Goal: Task Accomplishment & Management: Use online tool/utility

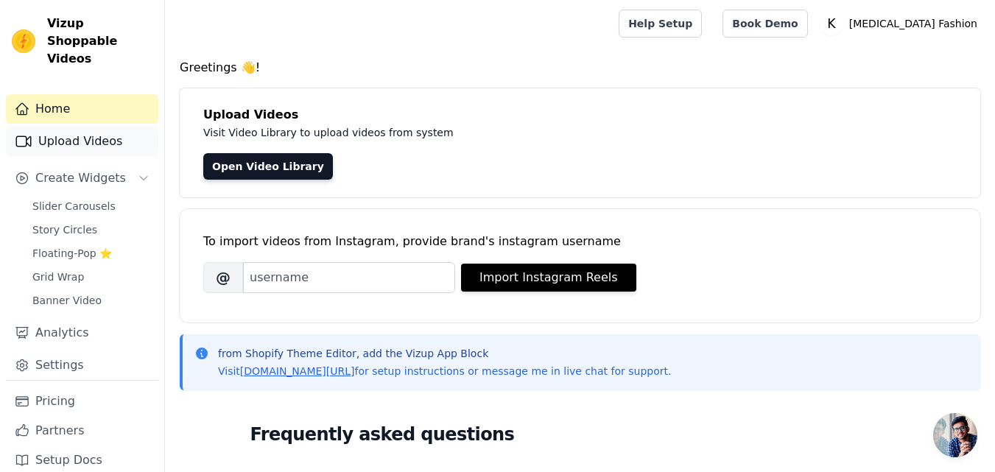
click at [97, 127] on link "Upload Videos" at bounding box center [82, 141] width 152 height 29
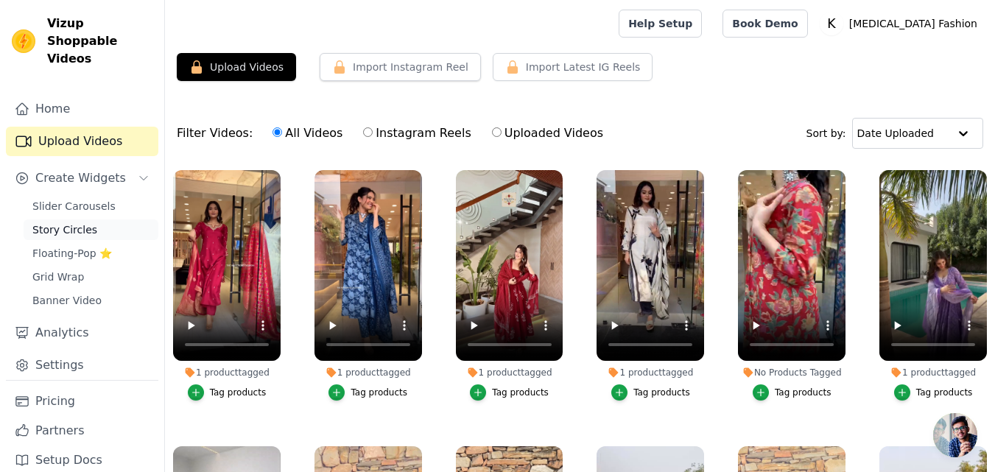
click at [85, 222] on span "Story Circles" at bounding box center [64, 229] width 65 height 15
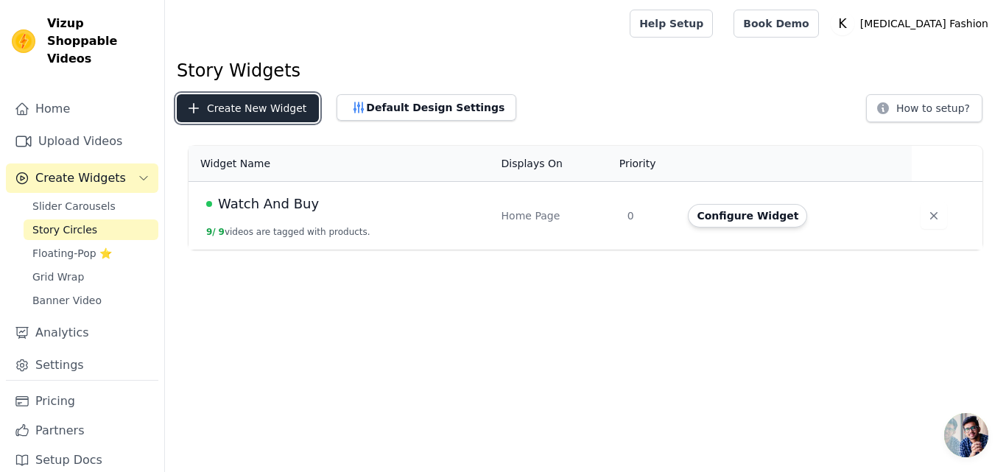
click at [265, 108] on button "Create New Widget" at bounding box center [248, 108] width 142 height 28
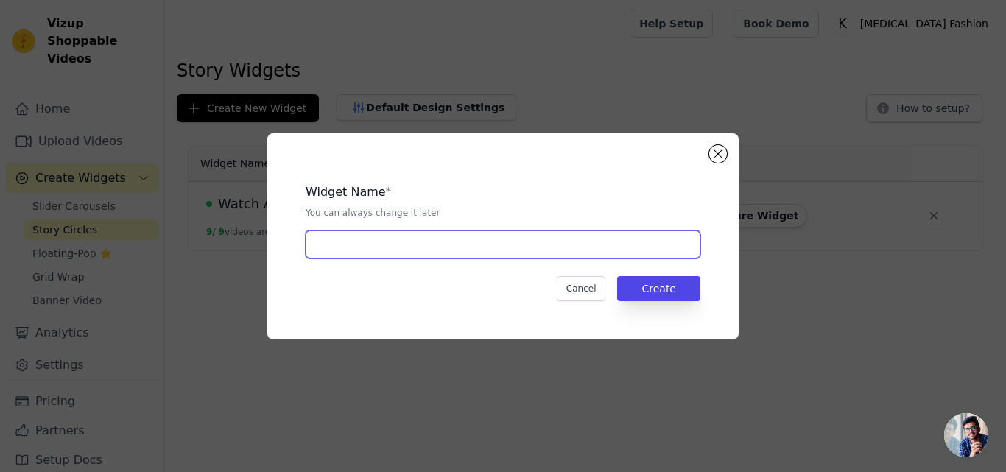
click at [398, 244] on input "text" at bounding box center [503, 244] width 395 height 28
type input "collection page"
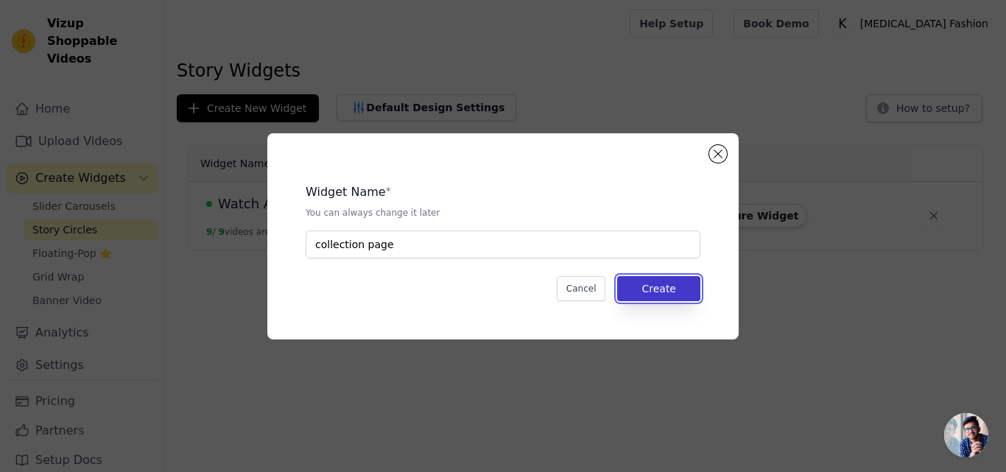
click at [635, 285] on button "Create" at bounding box center [658, 288] width 83 height 25
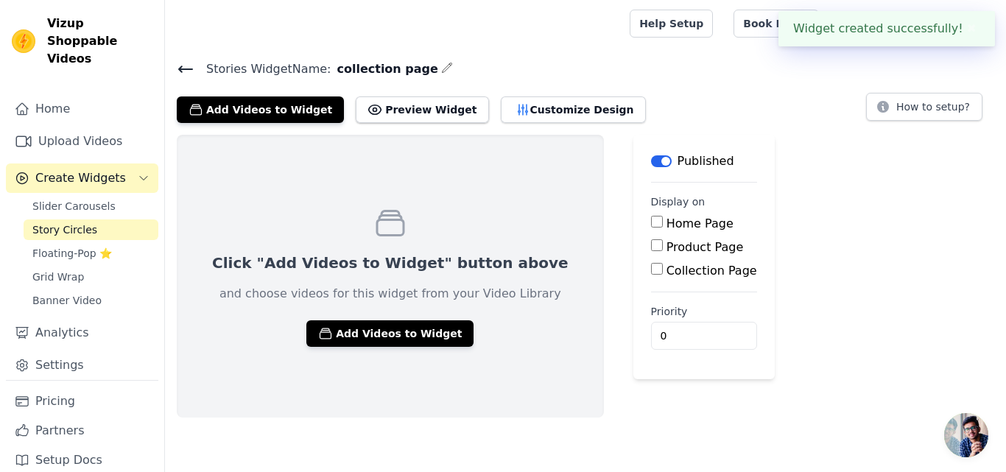
click at [651, 264] on input "Collection Page" at bounding box center [657, 269] width 12 height 12
checkbox input "true"
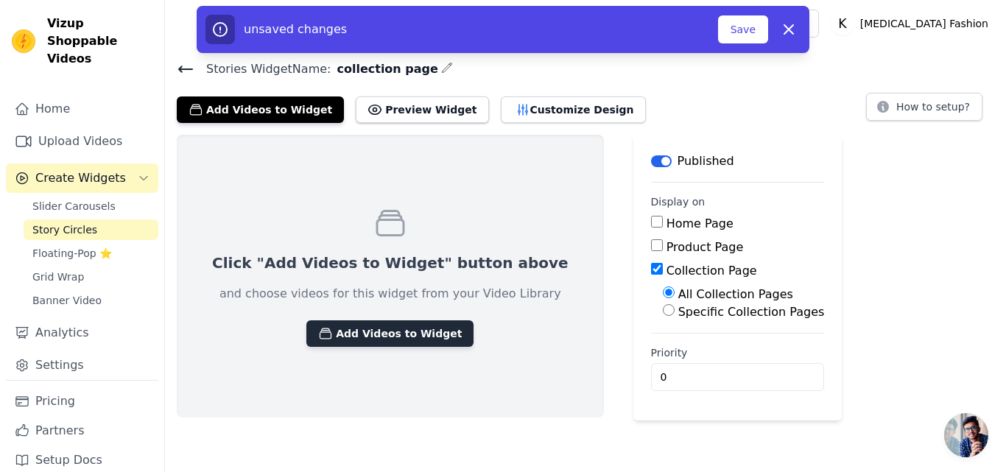
click at [360, 342] on button "Add Videos to Widget" at bounding box center [389, 333] width 167 height 27
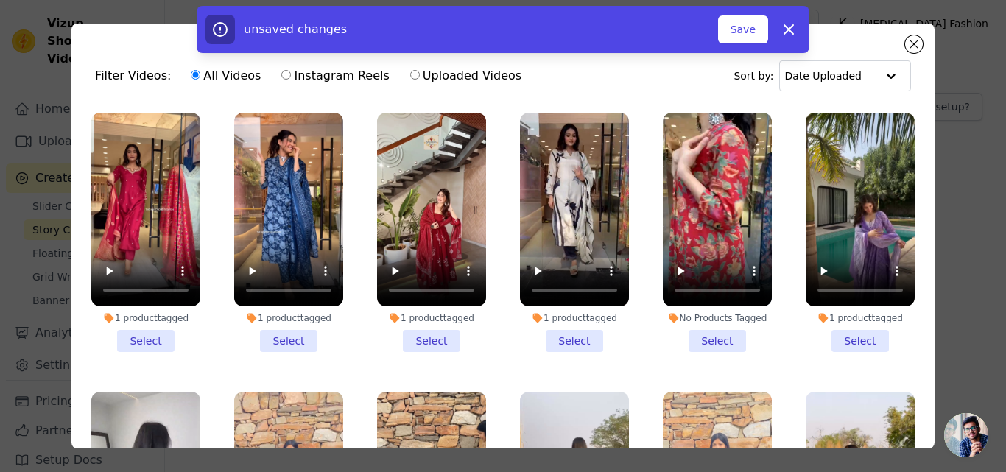
drag, startPoint x: 151, startPoint y: 337, endPoint x: 179, endPoint y: 337, distance: 28.0
click at [152, 337] on li "1 product tagged Select" at bounding box center [145, 232] width 109 height 239
click at [0, 0] on input "1 product tagged Select" at bounding box center [0, 0] width 0 height 0
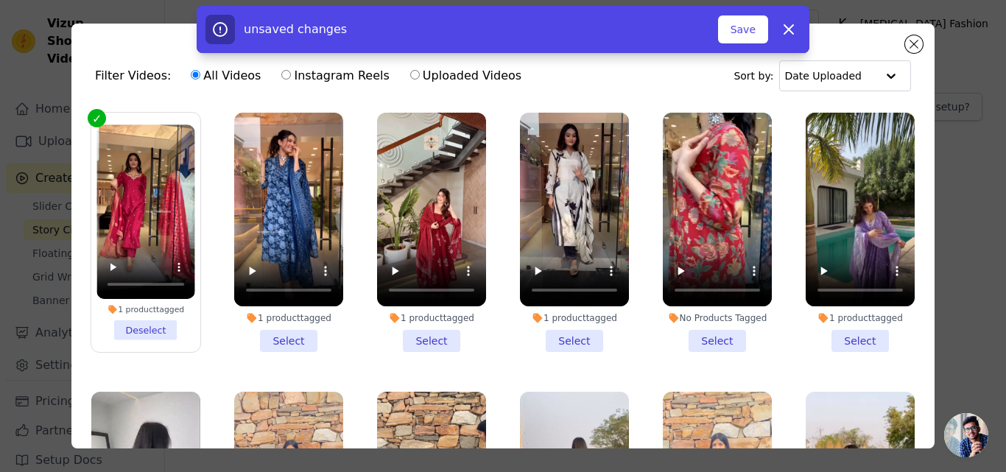
click at [283, 341] on li "1 product tagged Select" at bounding box center [288, 232] width 109 height 239
click at [0, 0] on input "1 product tagged Select" at bounding box center [0, 0] width 0 height 0
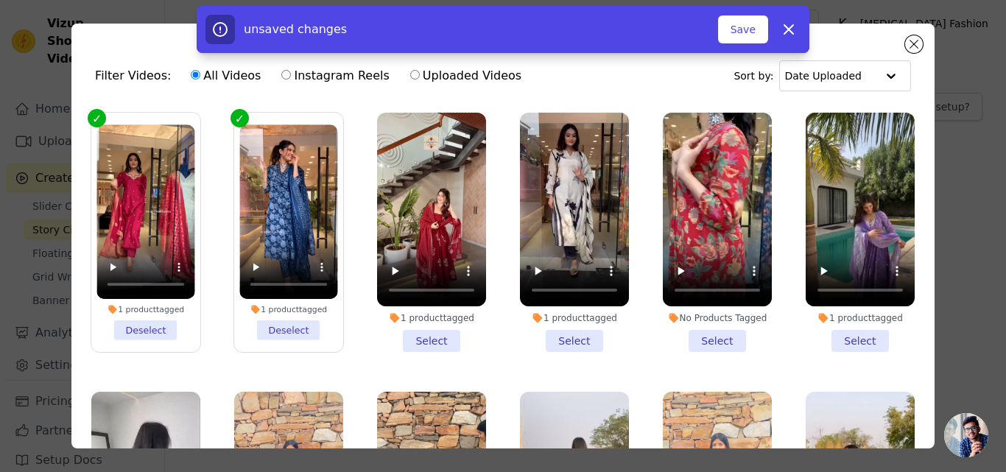
click at [429, 330] on li "1 product tagged Select" at bounding box center [431, 232] width 109 height 239
click at [0, 0] on input "1 product tagged Select" at bounding box center [0, 0] width 0 height 0
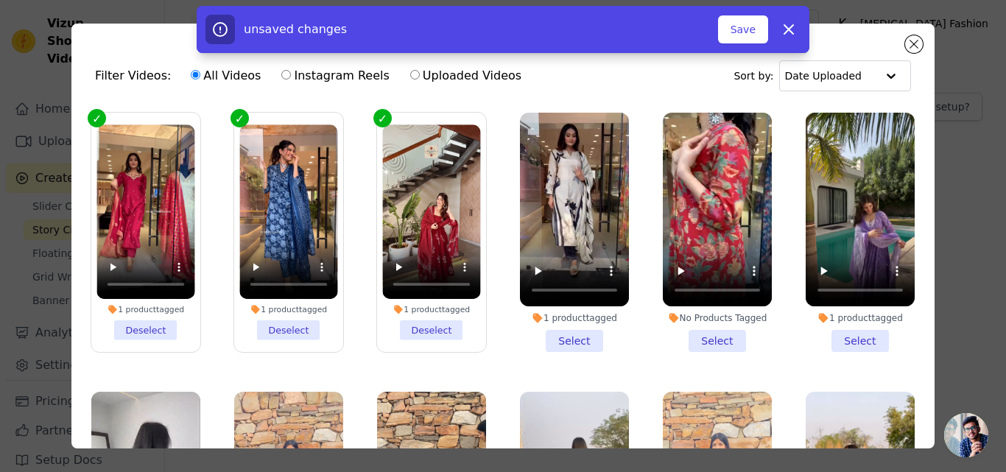
click at [559, 336] on li "1 product tagged Select" at bounding box center [574, 232] width 109 height 239
click at [0, 0] on input "1 product tagged Select" at bounding box center [0, 0] width 0 height 0
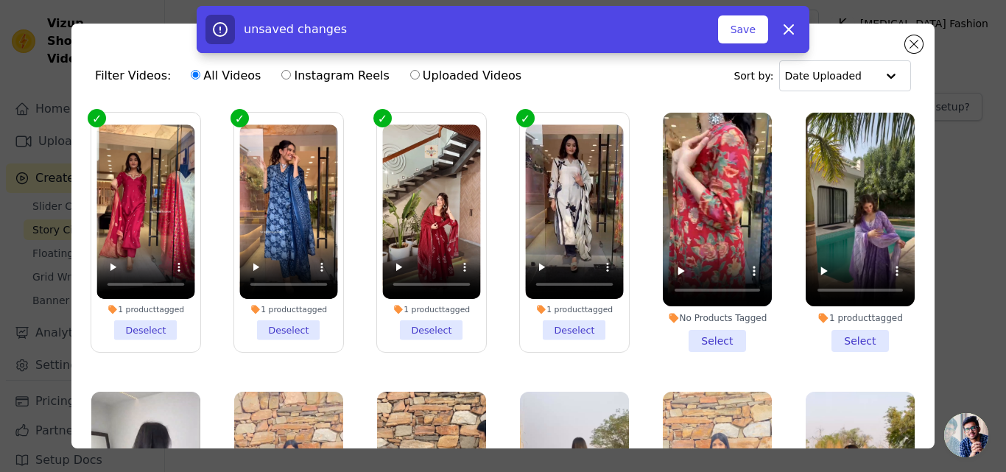
click at [707, 328] on li "No Products Tagged Select" at bounding box center [717, 232] width 109 height 239
click at [0, 0] on input "No Products Tagged Select" at bounding box center [0, 0] width 0 height 0
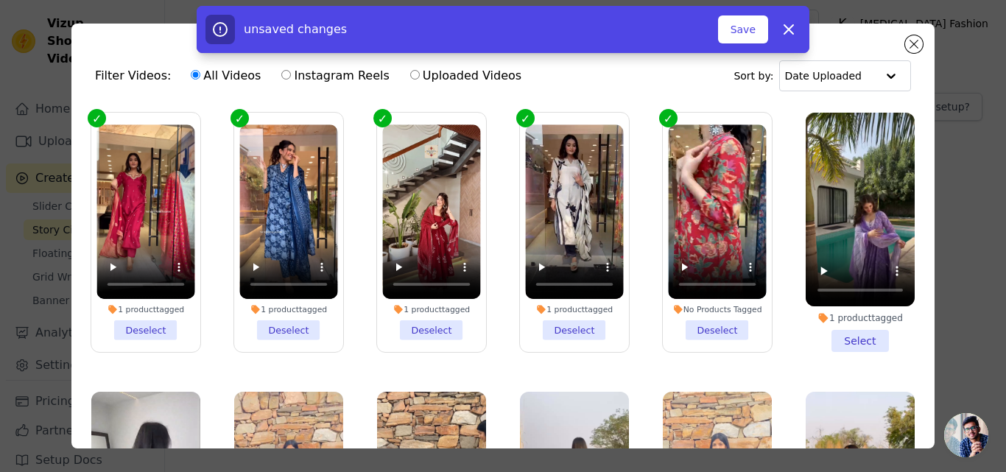
drag, startPoint x: 837, startPoint y: 336, endPoint x: 797, endPoint y: 348, distance: 41.3
click at [835, 336] on li "1 product tagged Select" at bounding box center [860, 232] width 109 height 239
click at [0, 0] on input "1 product tagged Select" at bounding box center [0, 0] width 0 height 0
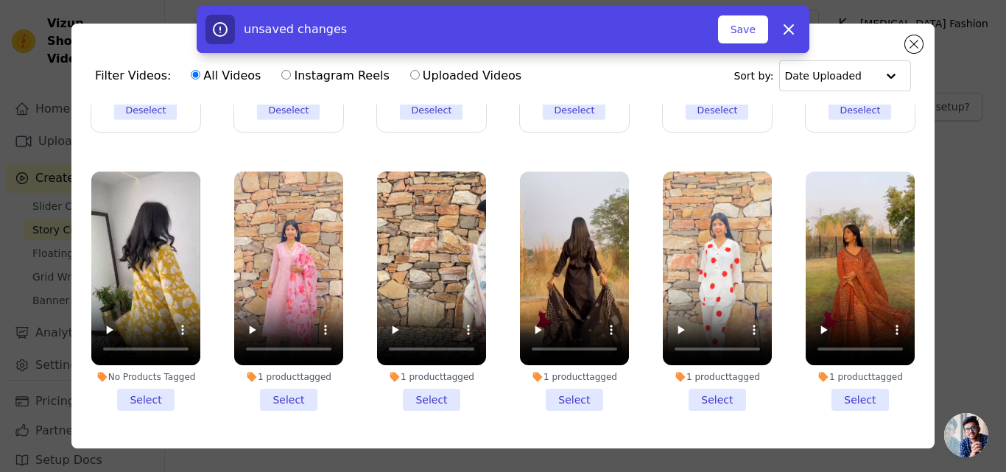
scroll to position [221, 0]
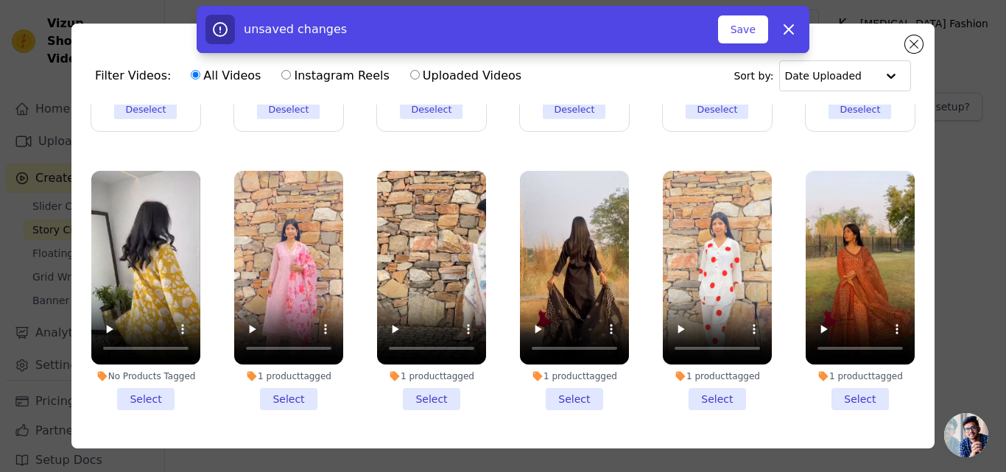
drag, startPoint x: 149, startPoint y: 394, endPoint x: 165, endPoint y: 397, distance: 16.5
click at [149, 393] on li "No Products Tagged Select" at bounding box center [145, 290] width 109 height 239
click at [0, 0] on input "No Products Tagged Select" at bounding box center [0, 0] width 0 height 0
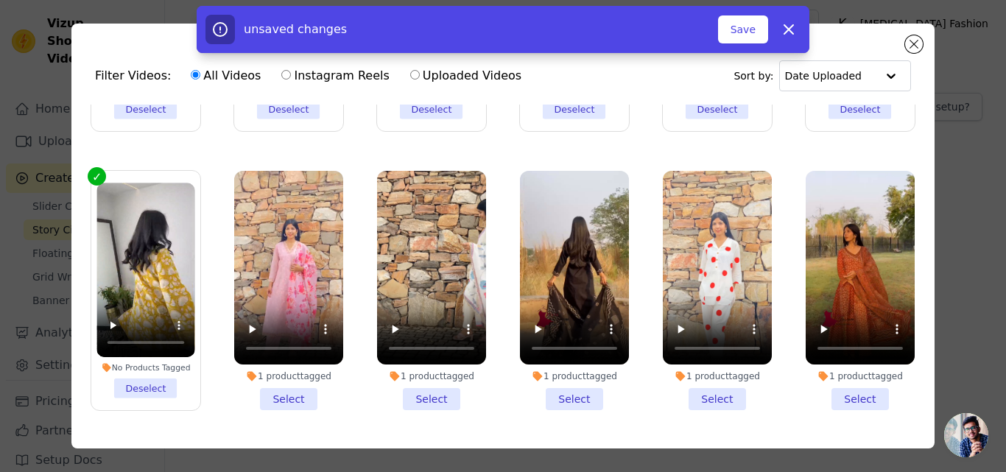
click at [281, 390] on li "1 product tagged Select" at bounding box center [288, 290] width 109 height 239
click at [0, 0] on input "1 product tagged Select" at bounding box center [0, 0] width 0 height 0
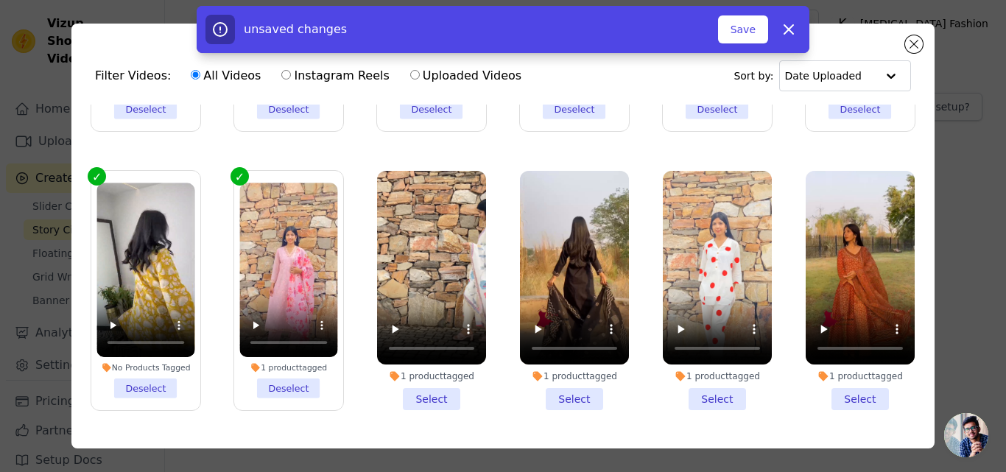
click at [416, 382] on li "1 product tagged Select" at bounding box center [431, 290] width 109 height 239
click at [0, 0] on input "1 product tagged Select" at bounding box center [0, 0] width 0 height 0
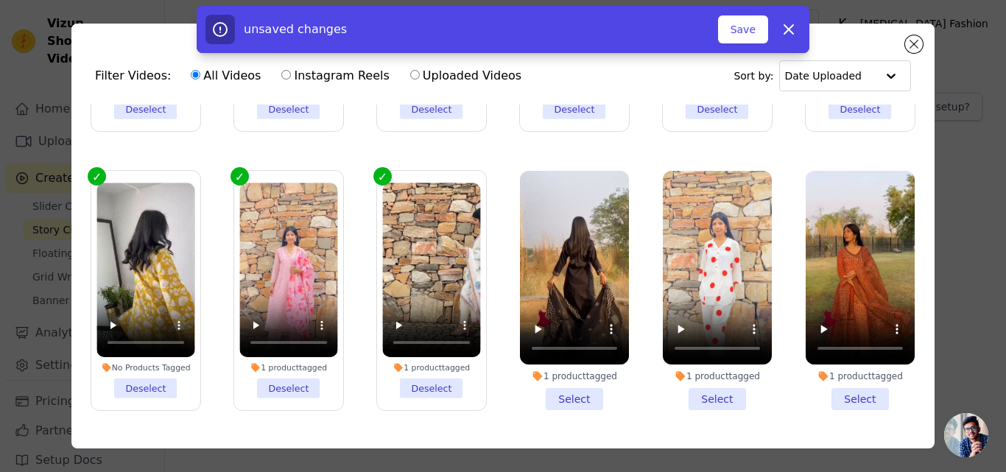
click at [549, 393] on li "1 product tagged Select" at bounding box center [574, 290] width 109 height 239
click at [0, 0] on input "1 product tagged Select" at bounding box center [0, 0] width 0 height 0
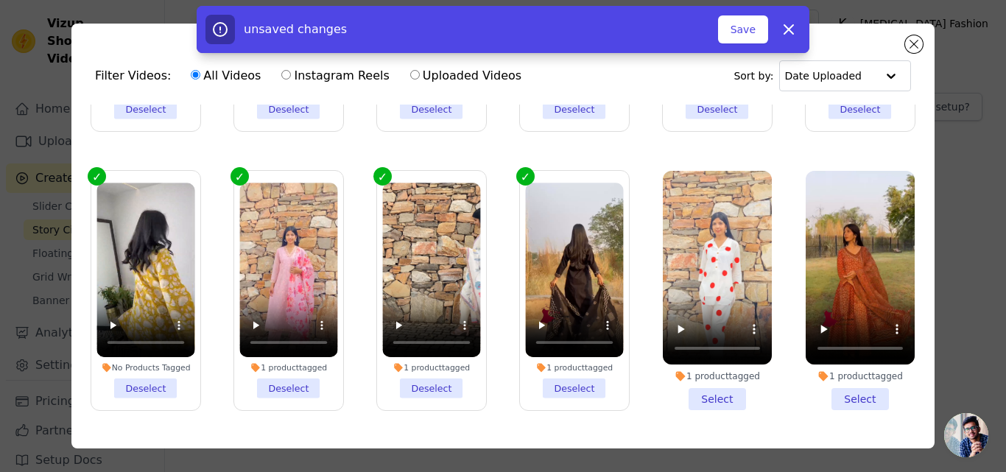
click at [676, 387] on li "1 product tagged Select" at bounding box center [717, 290] width 109 height 239
click at [0, 0] on input "1 product tagged Select" at bounding box center [0, 0] width 0 height 0
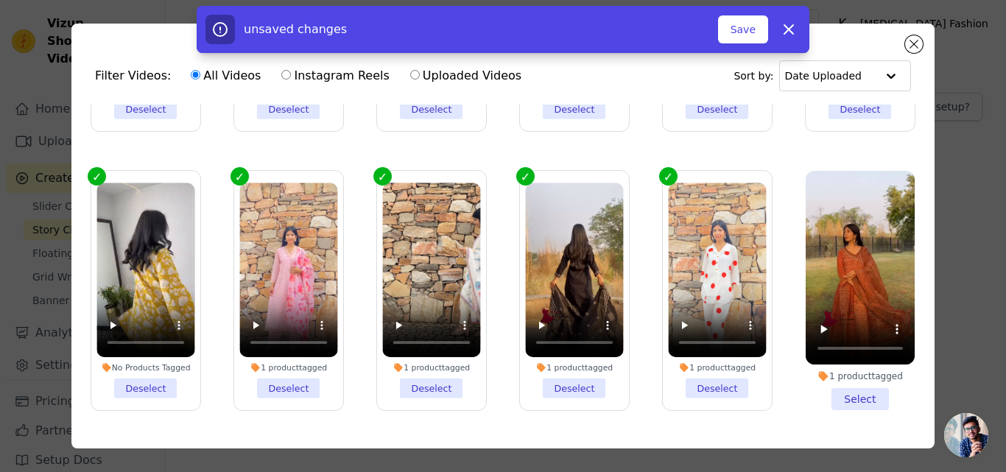
drag, startPoint x: 881, startPoint y: 388, endPoint x: 862, endPoint y: 390, distance: 18.5
click at [873, 388] on li "1 product tagged Select" at bounding box center [860, 290] width 109 height 239
click at [0, 0] on input "1 product tagged Select" at bounding box center [0, 0] width 0 height 0
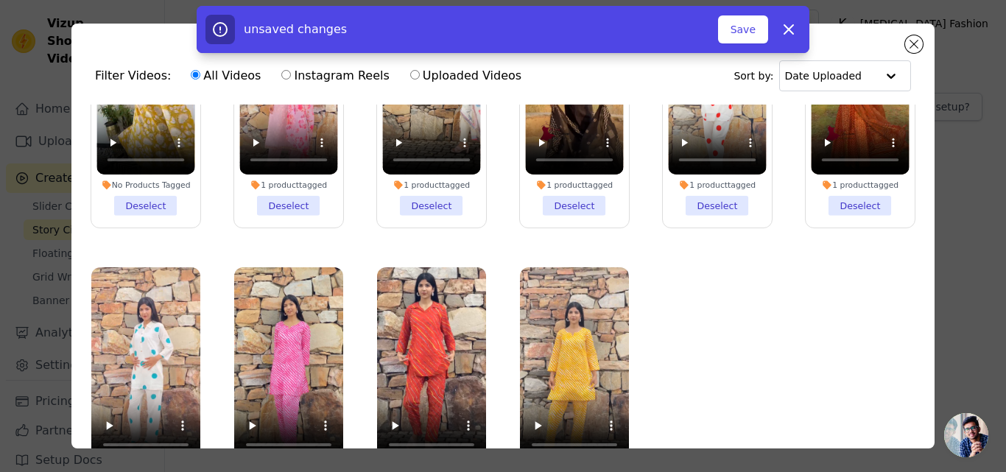
scroll to position [128, 0]
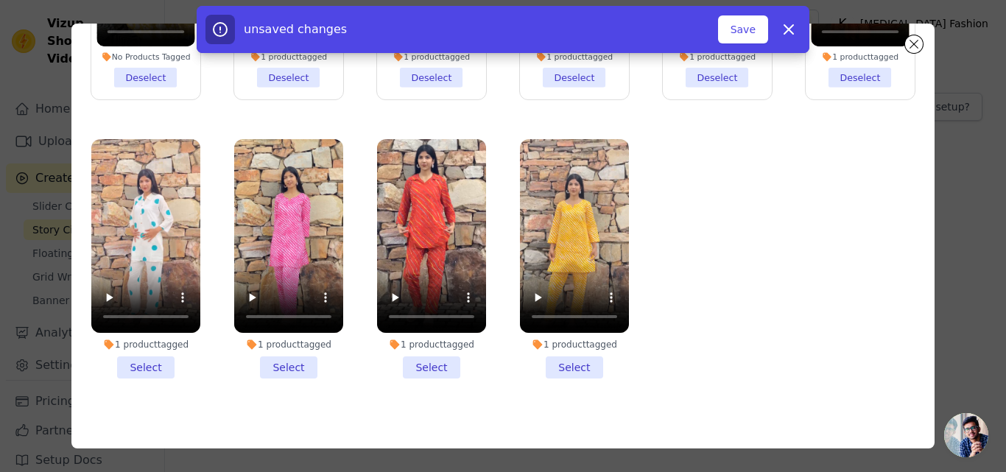
click at [152, 346] on li "1 product tagged Select" at bounding box center [145, 258] width 109 height 239
click at [0, 0] on input "1 product tagged Select" at bounding box center [0, 0] width 0 height 0
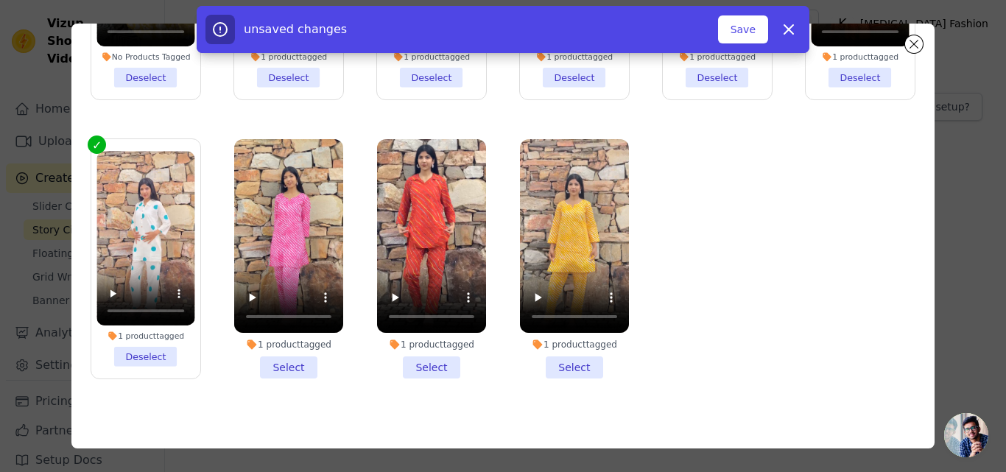
click at [284, 356] on li "1 product tagged Select" at bounding box center [288, 258] width 109 height 239
click at [0, 0] on input "1 product tagged Select" at bounding box center [0, 0] width 0 height 0
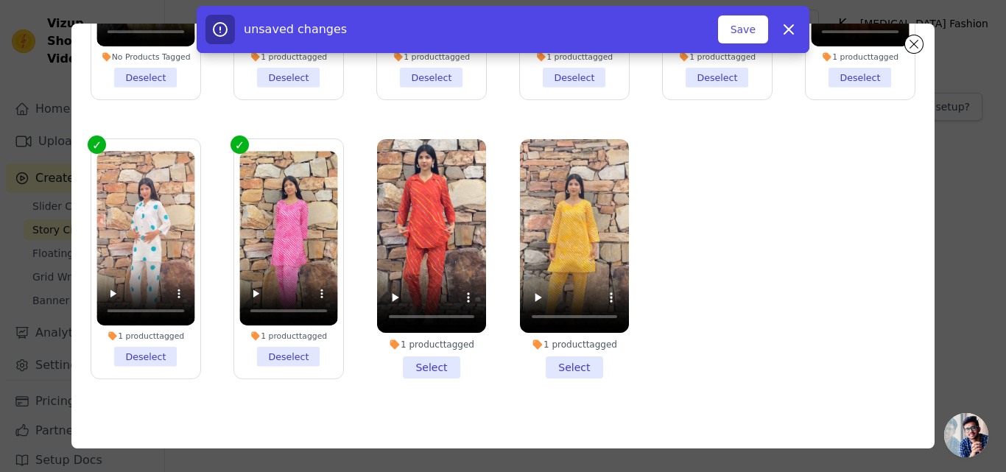
drag, startPoint x: 419, startPoint y: 352, endPoint x: 501, endPoint y: 361, distance: 82.9
click at [420, 351] on li "1 product tagged Select" at bounding box center [431, 258] width 109 height 239
click at [0, 0] on input "1 product tagged Select" at bounding box center [0, 0] width 0 height 0
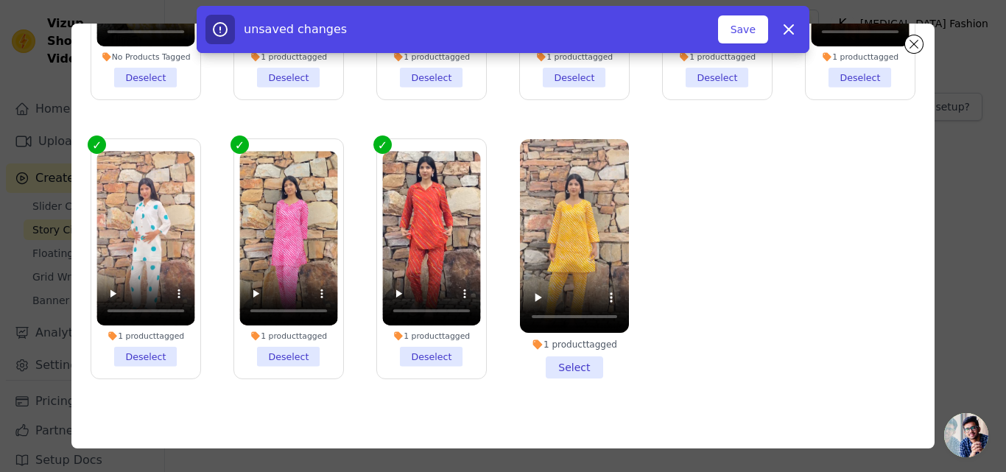
click at [571, 354] on li "1 product tagged Select" at bounding box center [574, 258] width 109 height 239
click at [0, 0] on input "1 product tagged Select" at bounding box center [0, 0] width 0 height 0
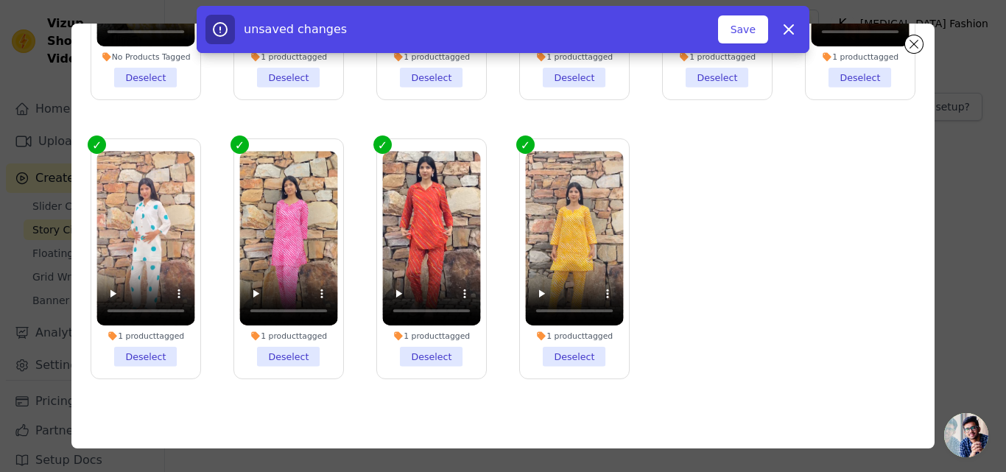
drag, startPoint x: 744, startPoint y: 38, endPoint x: 728, endPoint y: 100, distance: 64.6
click at [743, 43] on div "unsaved changes Save Dismiss" at bounding box center [502, 29] width 595 height 29
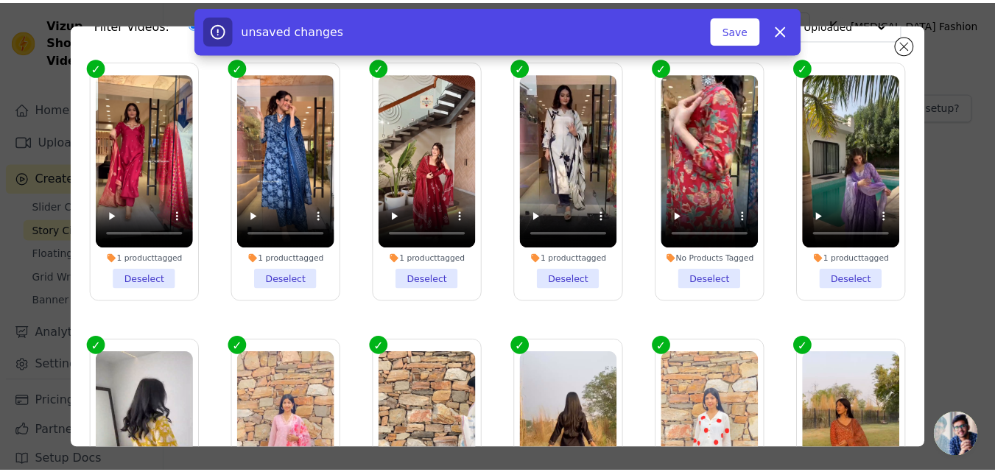
scroll to position [0, 0]
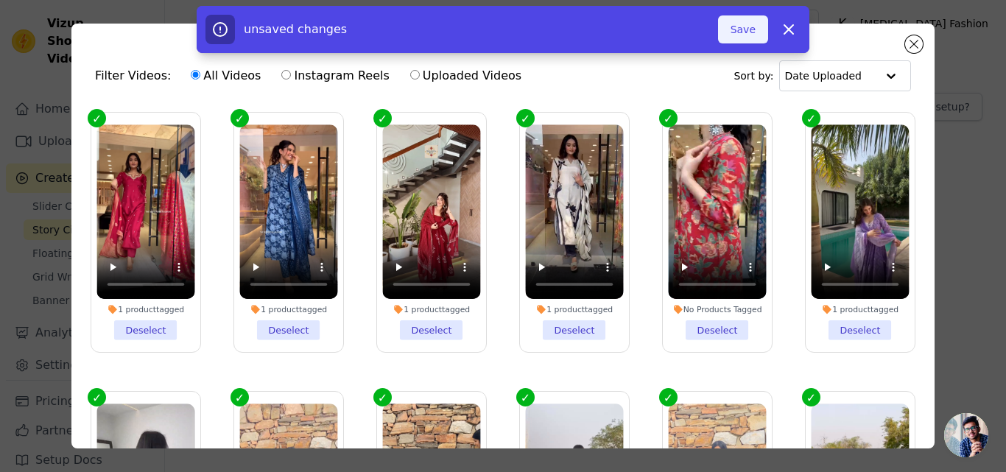
click at [748, 27] on button "Save" at bounding box center [743, 29] width 50 height 28
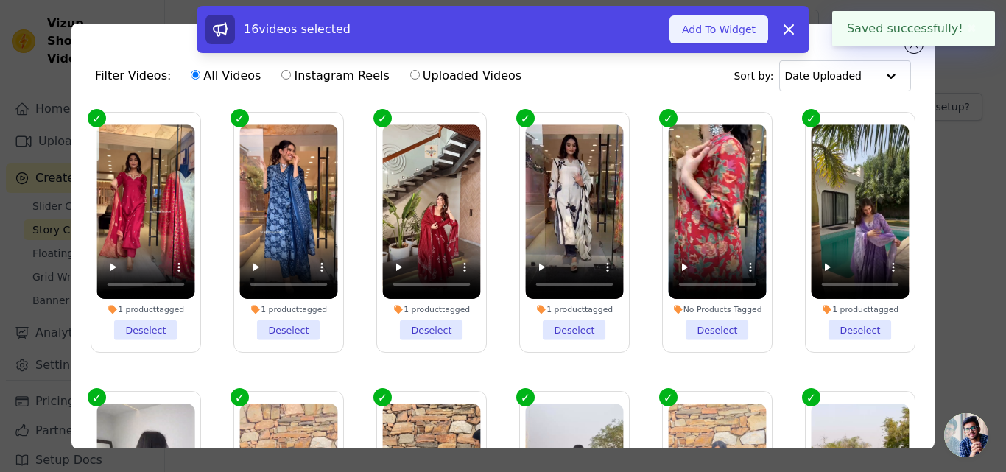
click at [748, 32] on button "Add To Widget" at bounding box center [718, 29] width 99 height 28
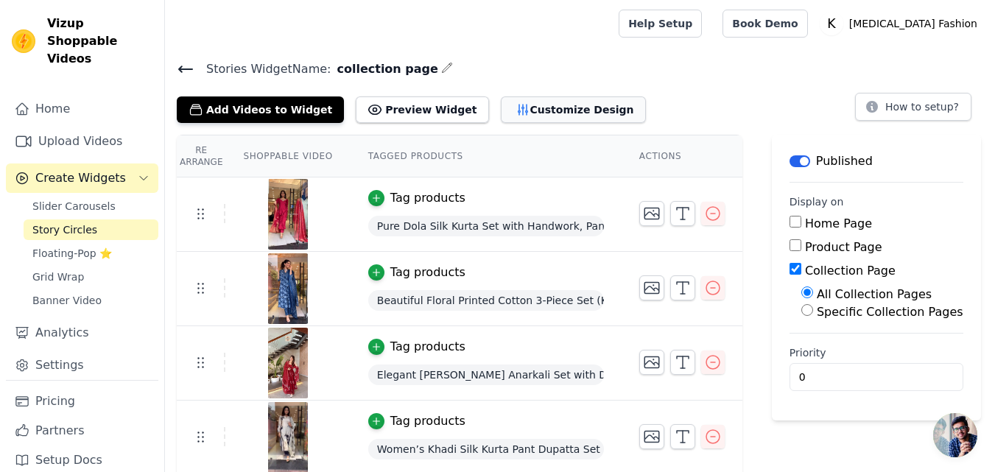
click at [513, 111] on button "Customize Design" at bounding box center [573, 109] width 145 height 27
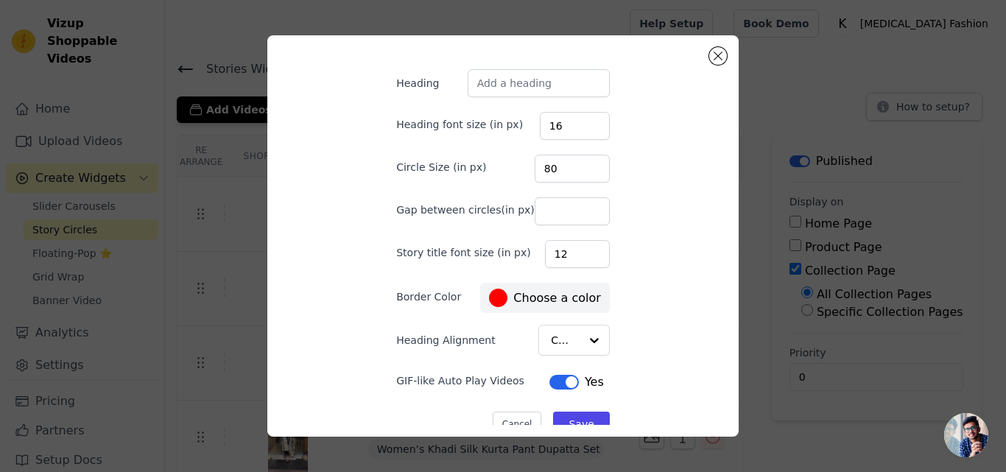
scroll to position [69, 0]
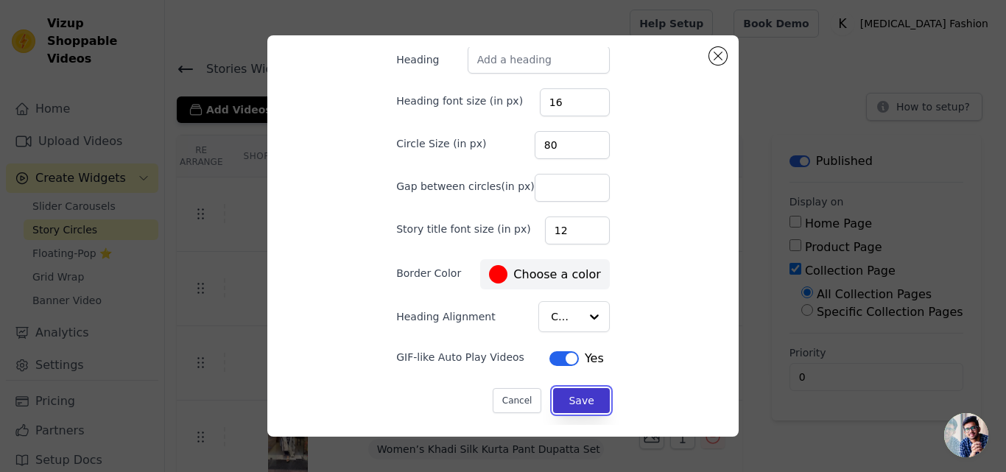
click at [565, 403] on button "Save" at bounding box center [581, 400] width 56 height 25
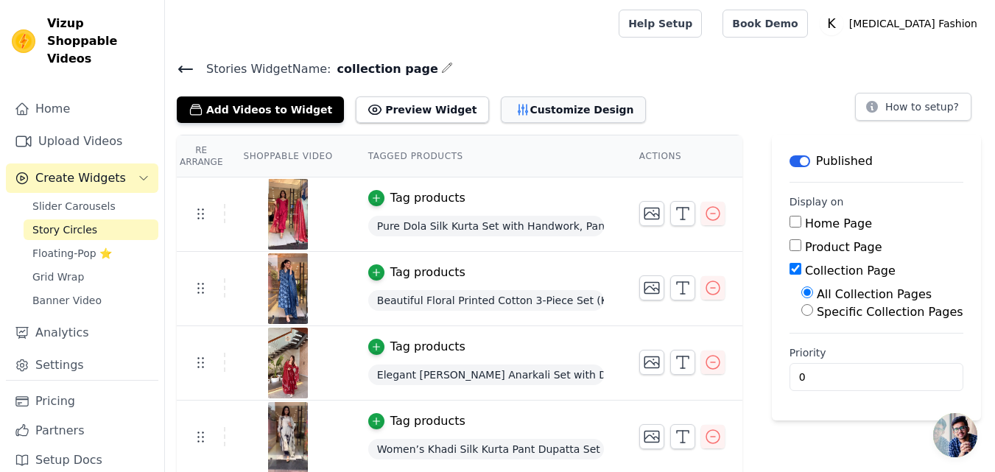
click at [535, 106] on button "Customize Design" at bounding box center [573, 109] width 145 height 27
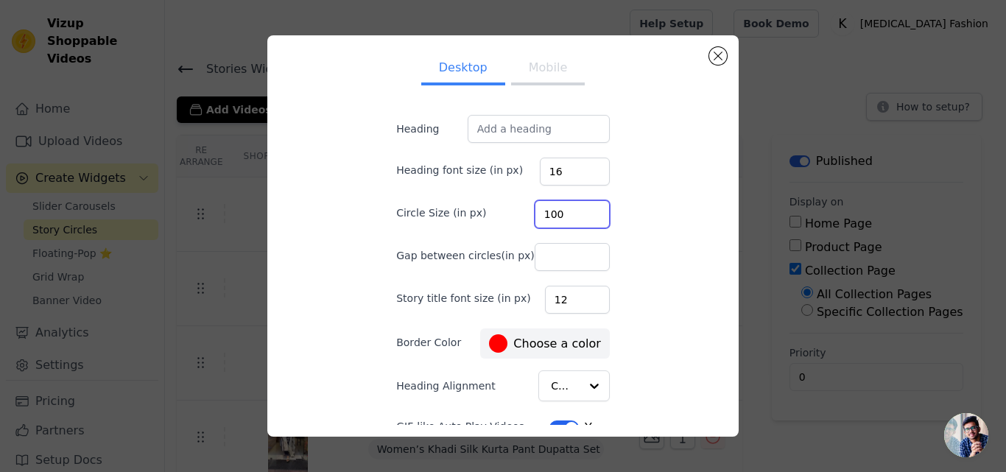
click at [579, 209] on input "100" at bounding box center [572, 214] width 75 height 28
click at [577, 210] on input "101" at bounding box center [572, 214] width 75 height 28
click at [577, 210] on input "102" at bounding box center [572, 214] width 75 height 28
click at [577, 210] on input "103" at bounding box center [572, 214] width 75 height 28
click at [577, 210] on input "104" at bounding box center [572, 214] width 75 height 28
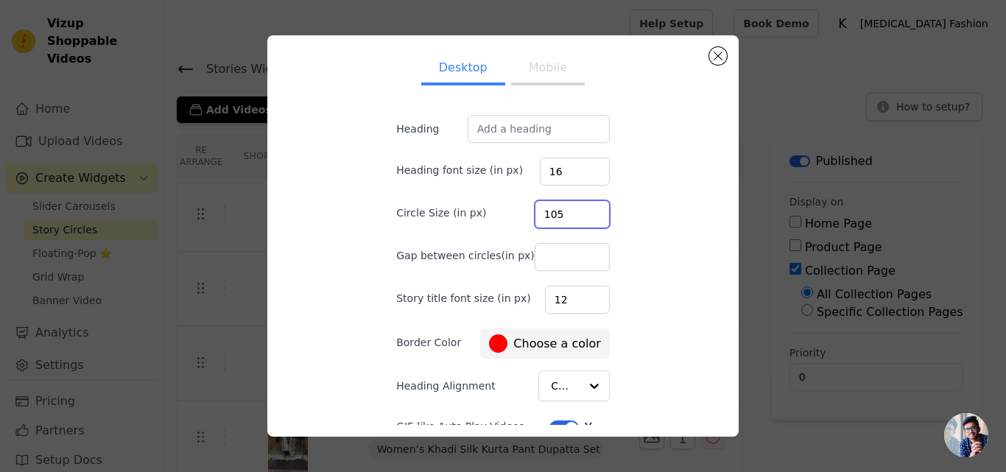
click at [577, 210] on input "105" at bounding box center [572, 214] width 75 height 28
click at [577, 210] on input "106" at bounding box center [572, 214] width 75 height 28
click at [577, 210] on input "107" at bounding box center [572, 214] width 75 height 28
click at [577, 210] on input "108" at bounding box center [572, 214] width 75 height 28
click at [577, 210] on input "109" at bounding box center [572, 214] width 75 height 28
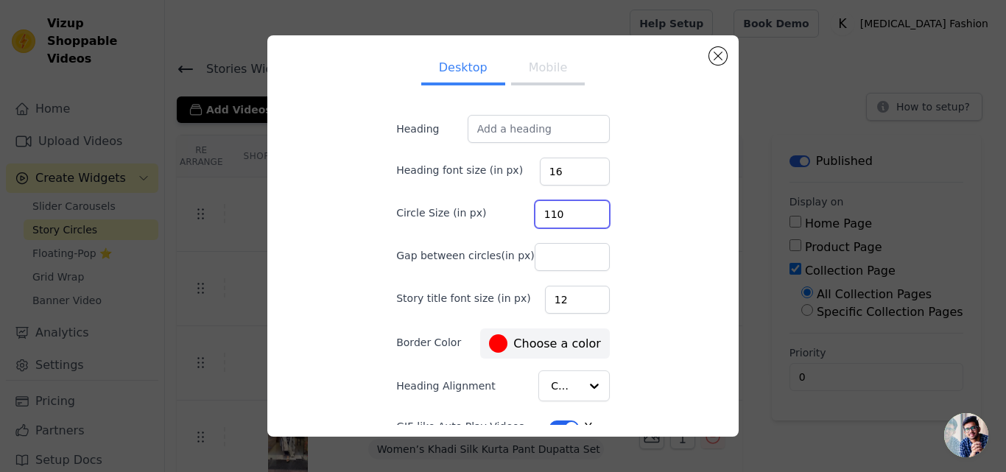
click at [577, 210] on input "110" at bounding box center [572, 214] width 75 height 28
click at [577, 210] on input "111" at bounding box center [572, 214] width 75 height 28
click at [577, 210] on input "112" at bounding box center [572, 214] width 75 height 28
click at [577, 210] on input "113" at bounding box center [572, 214] width 75 height 28
click at [577, 210] on input "114" at bounding box center [572, 214] width 75 height 28
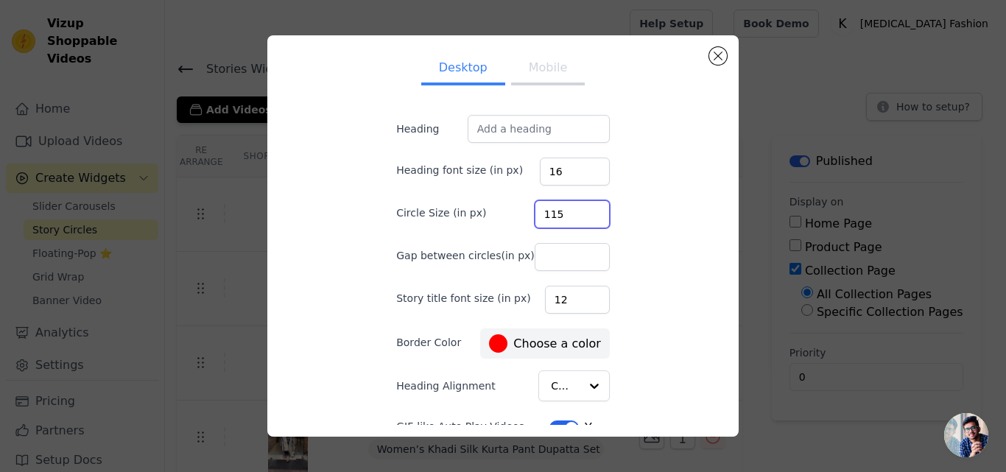
click at [577, 210] on input "115" at bounding box center [572, 214] width 75 height 28
click at [577, 210] on input "116" at bounding box center [572, 214] width 75 height 28
click at [577, 210] on input "117" at bounding box center [572, 214] width 75 height 28
click at [577, 210] on input "118" at bounding box center [572, 214] width 75 height 28
type input "119"
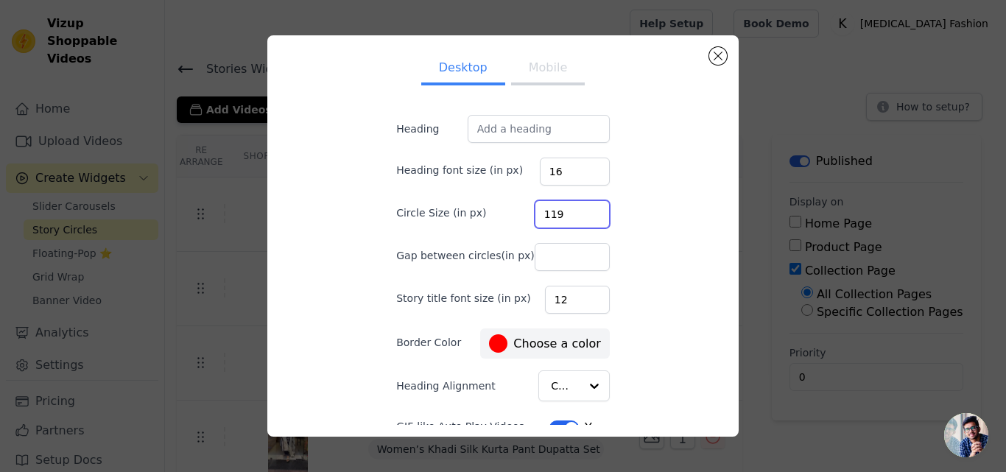
click at [577, 210] on input "119" at bounding box center [572, 214] width 75 height 28
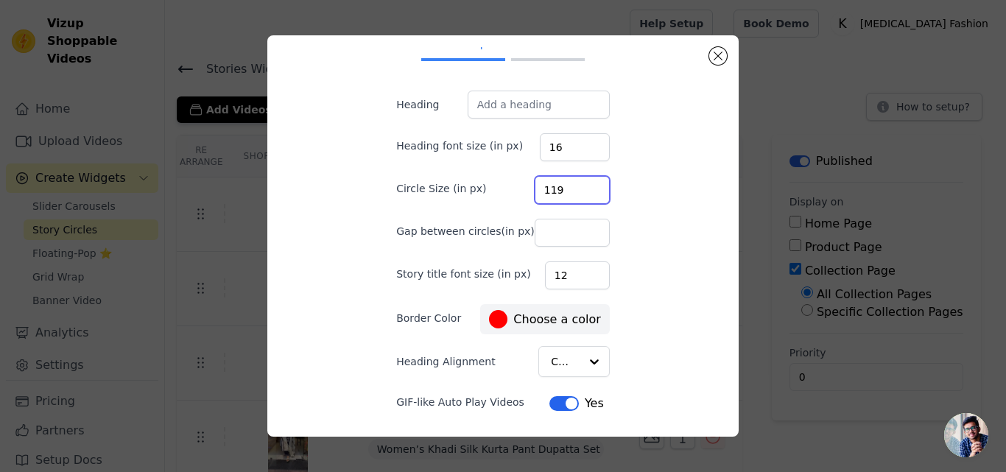
scroll to position [0, 0]
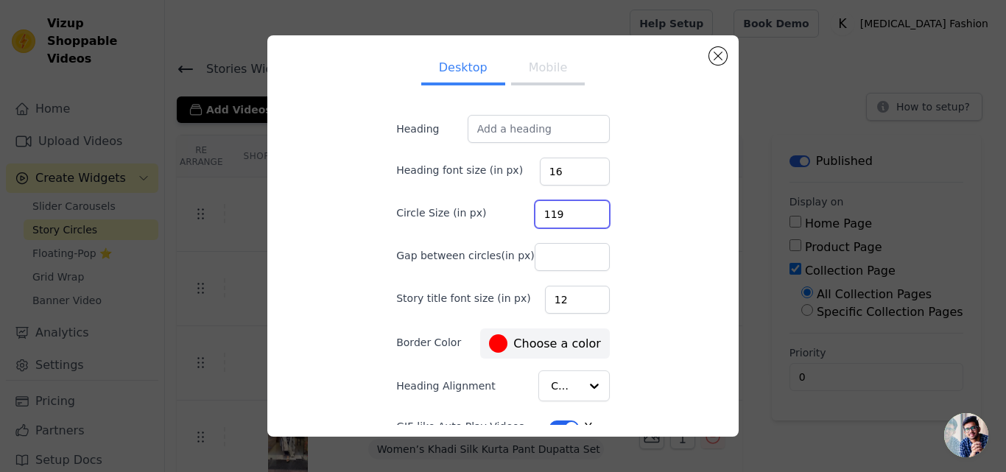
click at [497, 341] on div at bounding box center [498, 343] width 18 height 18
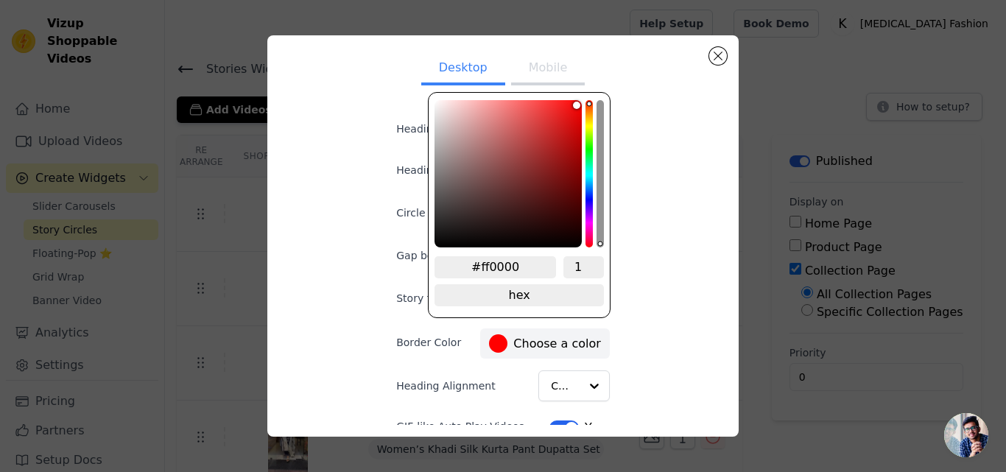
type input "#faf5f5"
click at [437, 103] on div "color picker" at bounding box center [507, 173] width 147 height 147
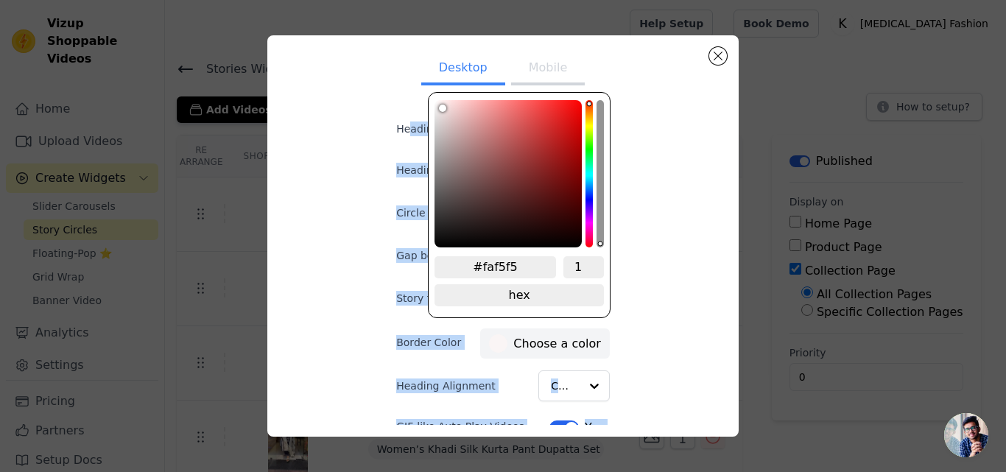
drag, startPoint x: 431, startPoint y: 107, endPoint x: 412, endPoint y: 102, distance: 18.9
click at [412, 102] on div "Desktop Mobile Heading Heading font size (in px) 16 Circle Size (in px) 119 Gap…" at bounding box center [503, 236] width 261 height 378
type input "#f0e4e4"
type input "#f0ebeb"
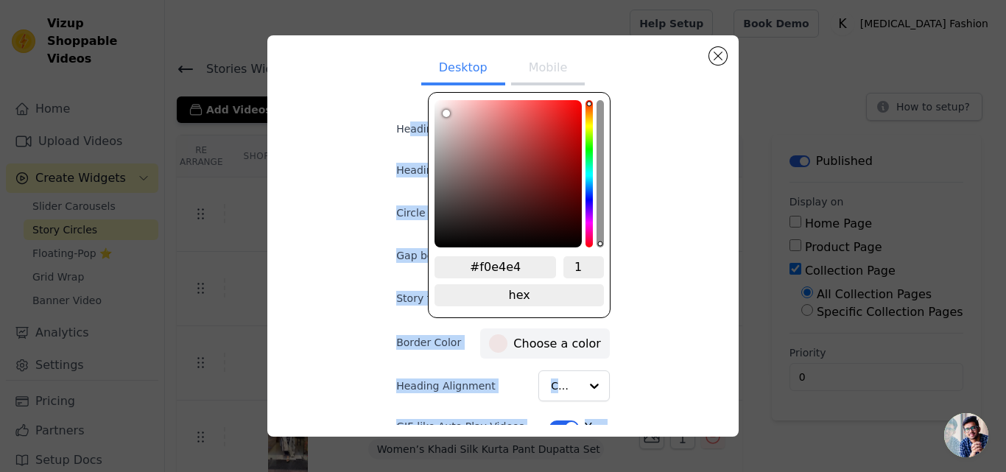
type input "#f0ebeb"
type input "#f0f0f0"
type input "#f1f1f1"
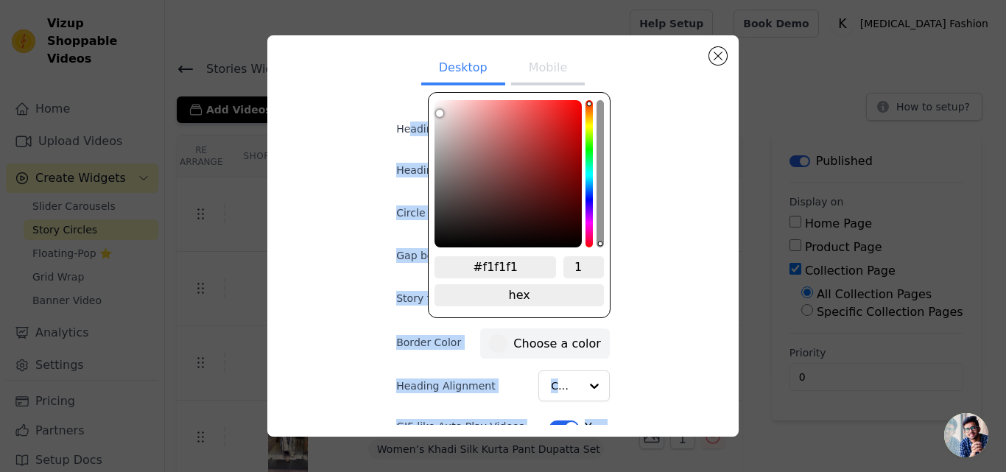
type input "#f5f5f5"
type input "#f6f6f6"
type input "#f9f9f9"
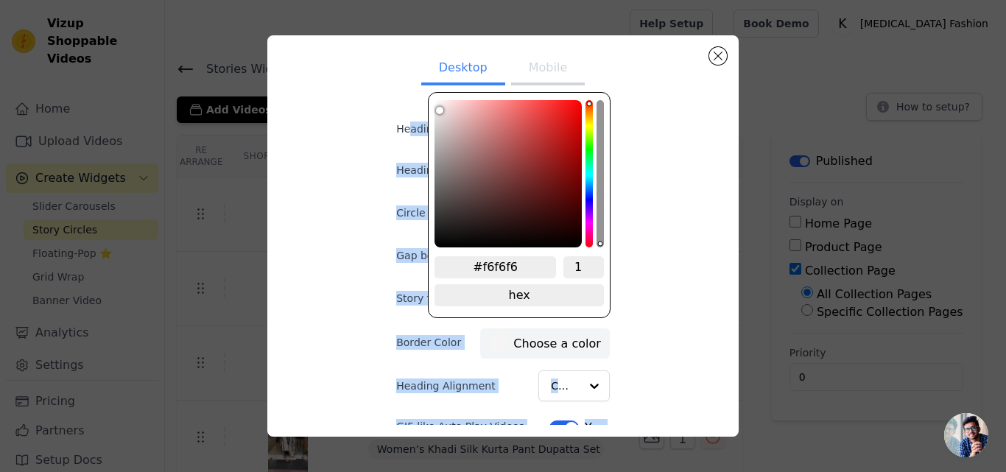
type input "#f9f9f9"
type input "#fafafa"
type input "#fdfdfd"
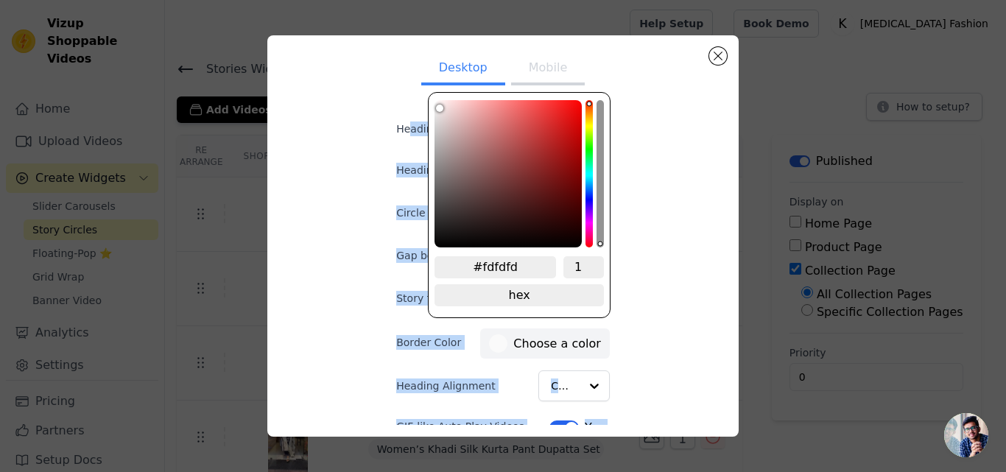
type input "#fefefe"
type input "#ffffff"
drag, startPoint x: 442, startPoint y: 109, endPoint x: 417, endPoint y: 94, distance: 29.4
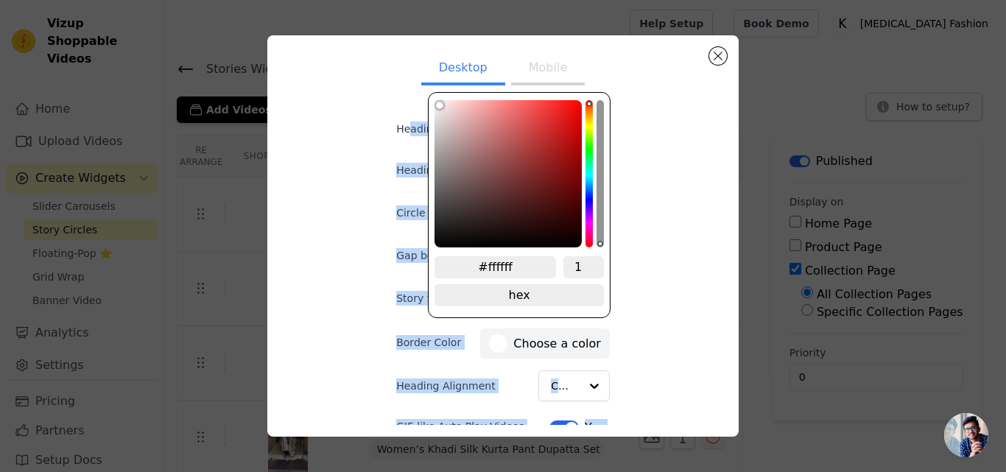
click at [417, 94] on div "Desktop Mobile Heading Heading font size (in px) 16 Circle Size (in px) 119 Gap…" at bounding box center [503, 236] width 261 height 378
click at [281, 197] on div "Desktop Mobile Heading Heading font size (in px) 16 Circle Size (in px) 119 Gap…" at bounding box center [503, 236] width 448 height 378
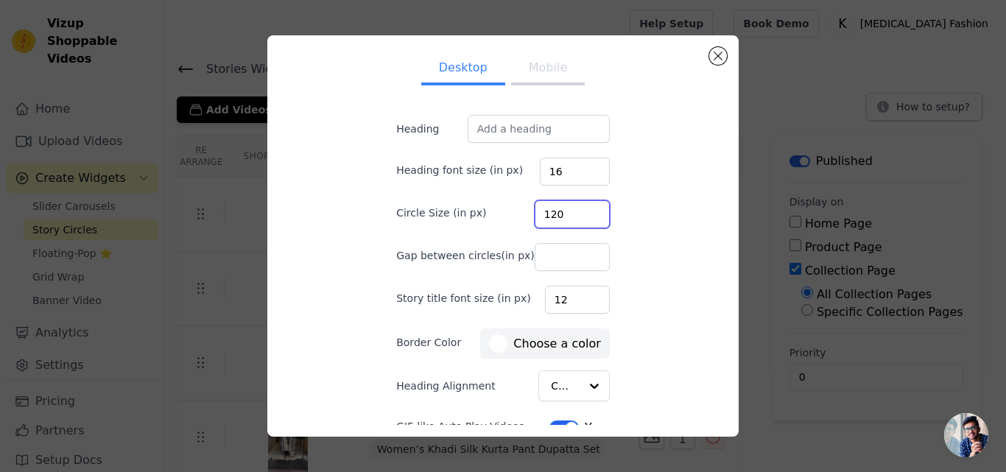
type input "120"
click at [579, 211] on input "120" at bounding box center [572, 214] width 75 height 28
click at [544, 259] on input "Gap between circles(in px)" at bounding box center [572, 257] width 75 height 28
click at [550, 76] on button "Mobile" at bounding box center [548, 69] width 74 height 32
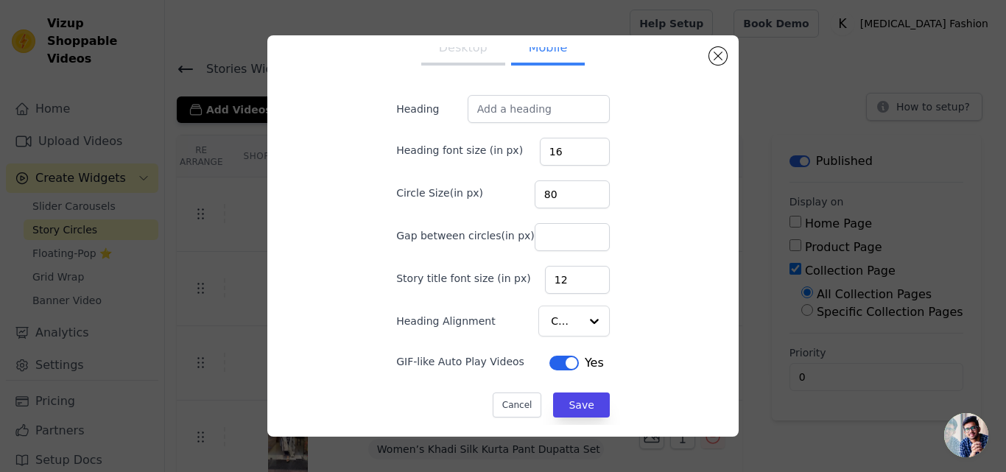
scroll to position [24, 0]
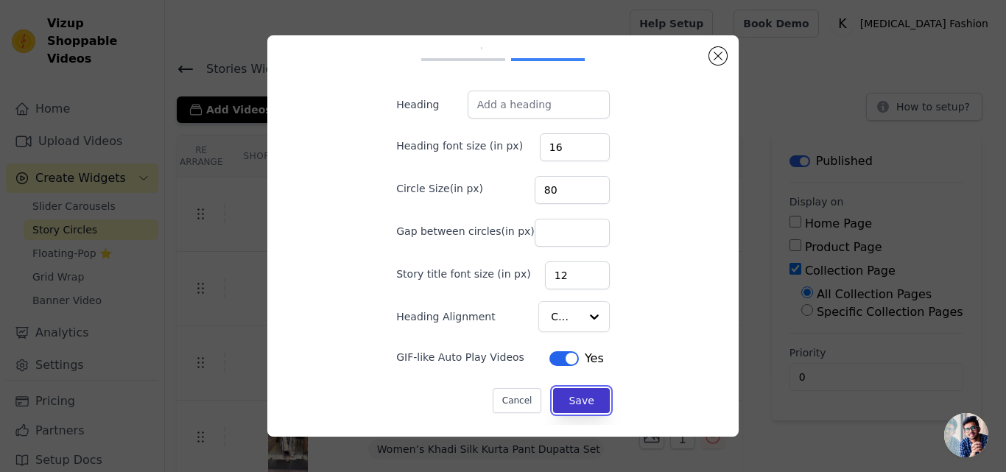
click at [573, 401] on button "Save" at bounding box center [581, 400] width 56 height 25
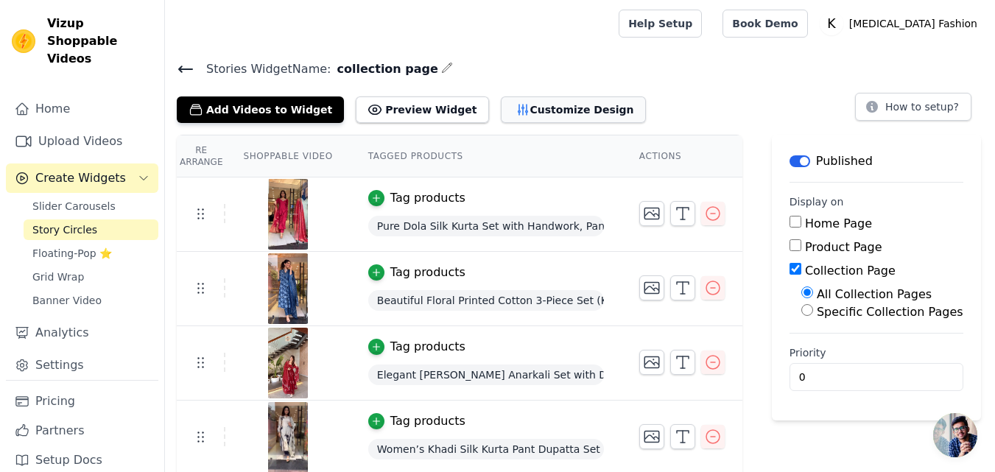
click at [511, 111] on button "Customize Design" at bounding box center [573, 109] width 145 height 27
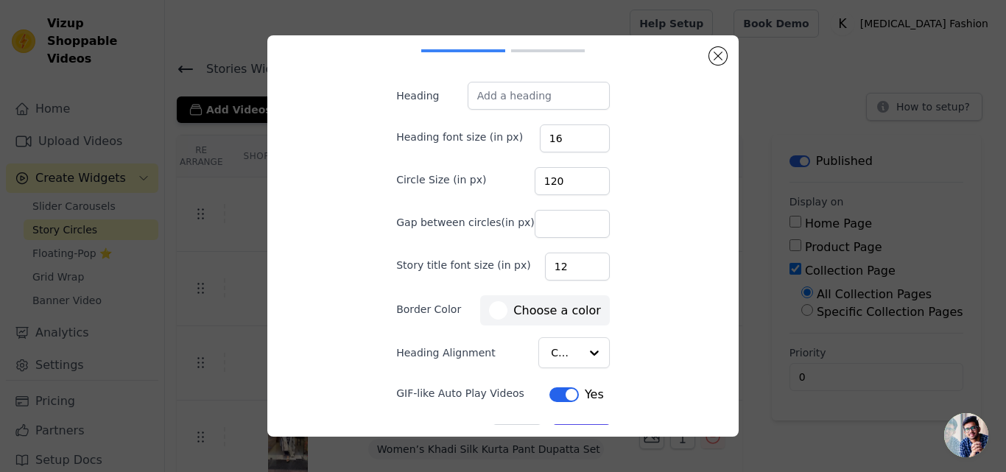
scroll to position [0, 0]
